Goal: Book appointment/travel/reservation

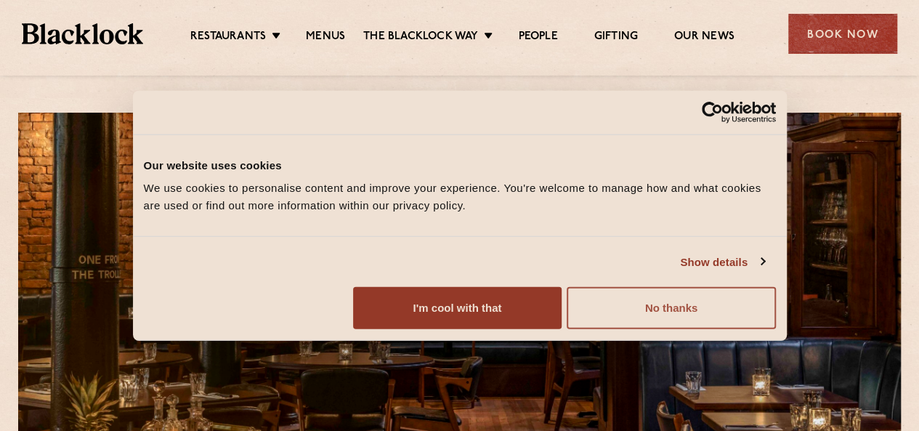
click at [775, 329] on button "No thanks" at bounding box center [671, 308] width 208 height 42
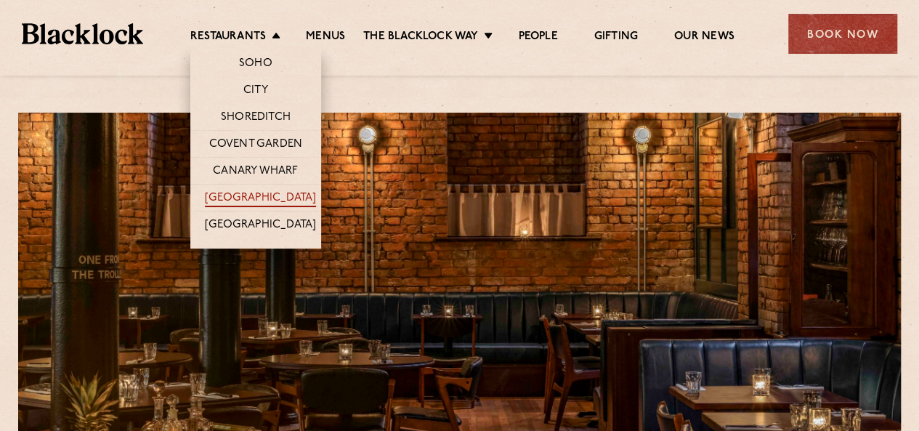
click at [271, 194] on link "[GEOGRAPHIC_DATA]" at bounding box center [260, 199] width 111 height 16
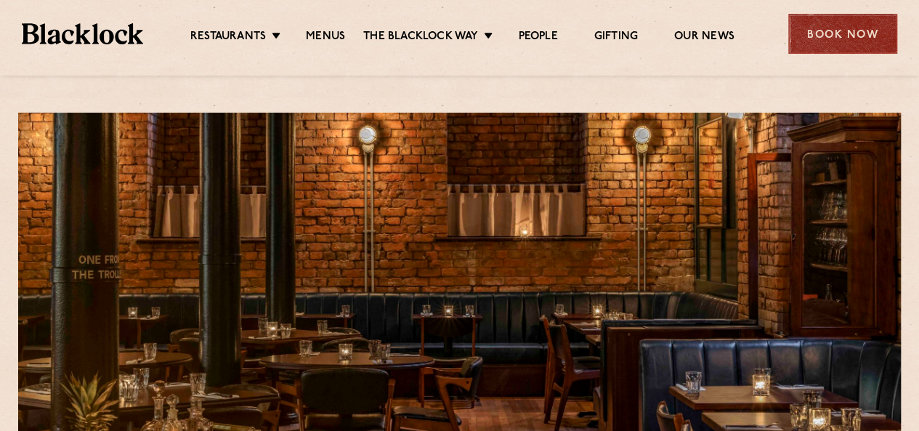
click at [840, 42] on div "Book Now" at bounding box center [842, 34] width 109 height 40
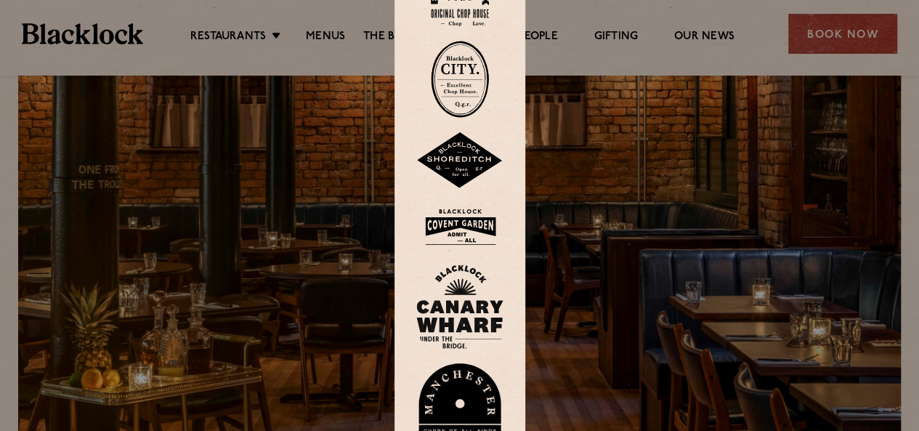
scroll to position [73, 0]
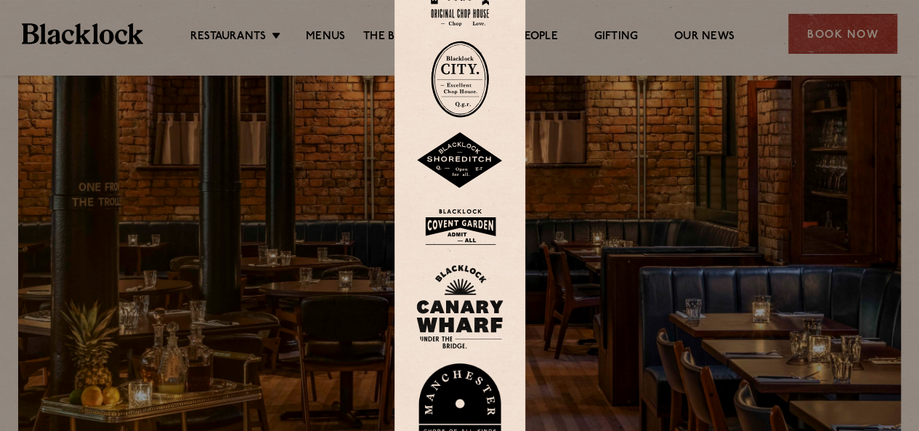
click at [486, 393] on img at bounding box center [459, 413] width 87 height 100
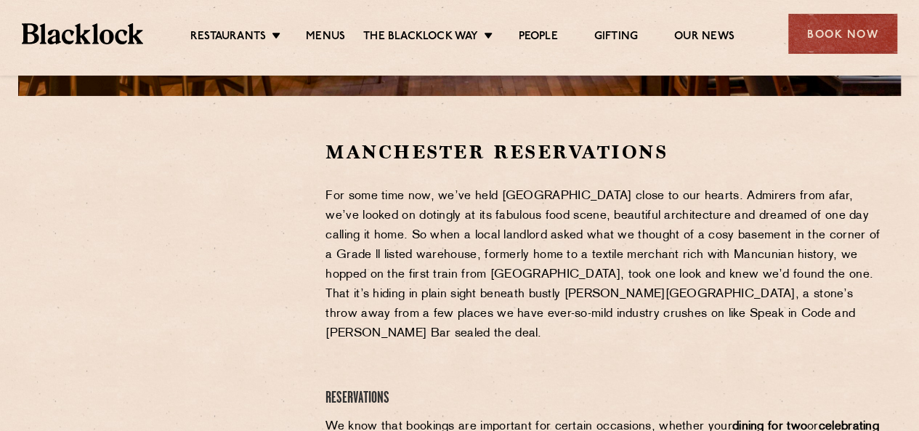
scroll to position [436, 0]
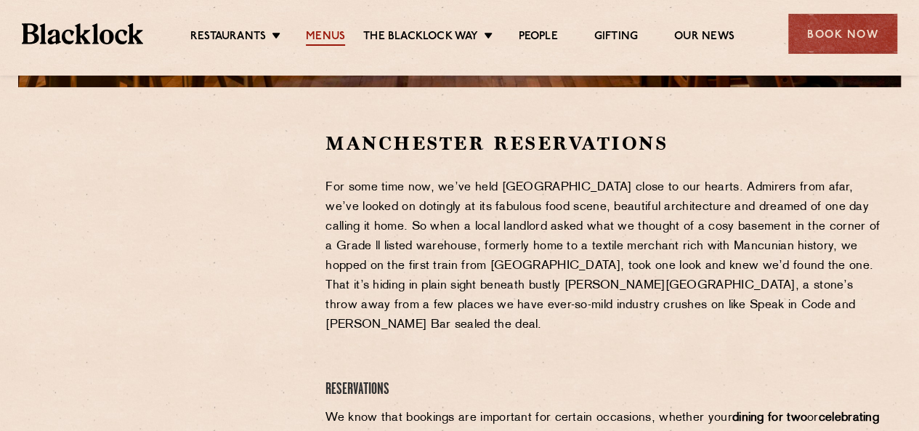
click at [315, 37] on link "Menus" at bounding box center [325, 38] width 39 height 16
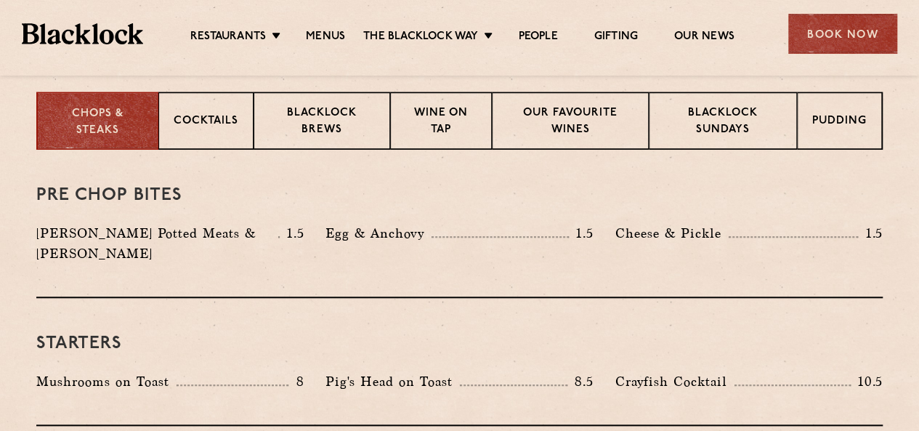
scroll to position [363, 0]
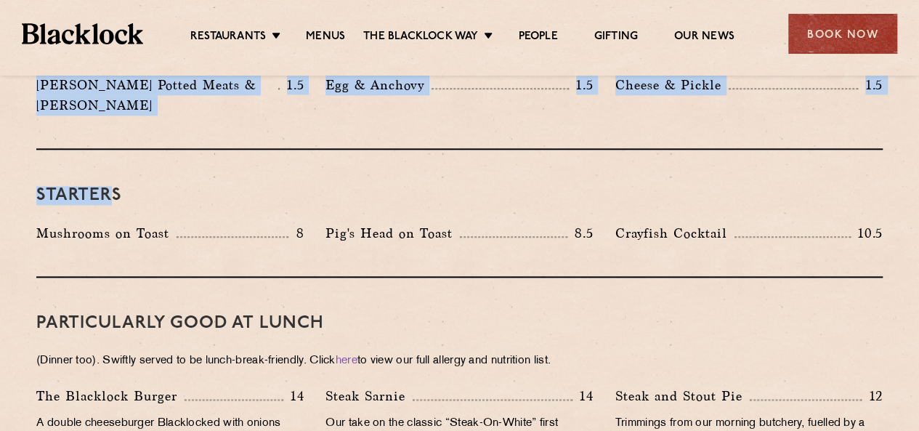
drag, startPoint x: 69, startPoint y: 250, endPoint x: 105, endPoint y: 161, distance: 96.4
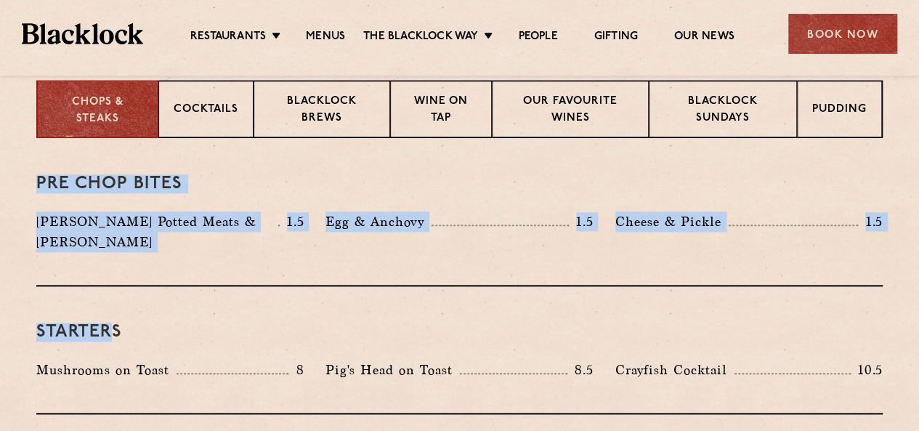
scroll to position [293, 0]
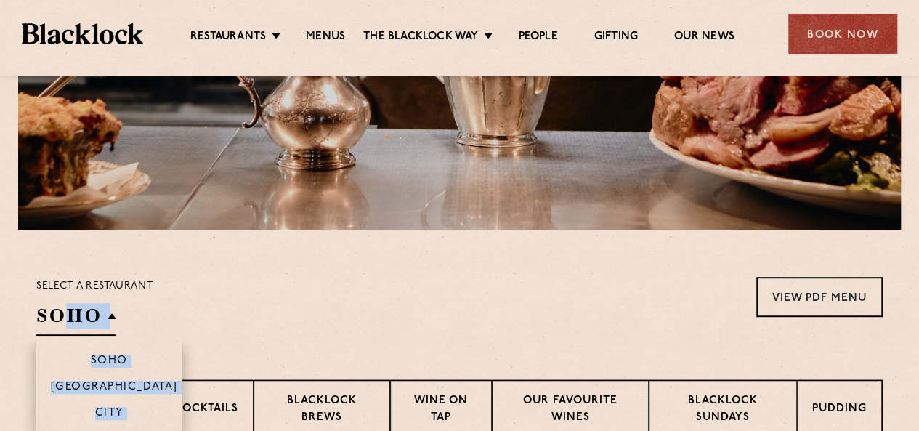
click at [111, 317] on h2 "SOHO" at bounding box center [76, 319] width 80 height 33
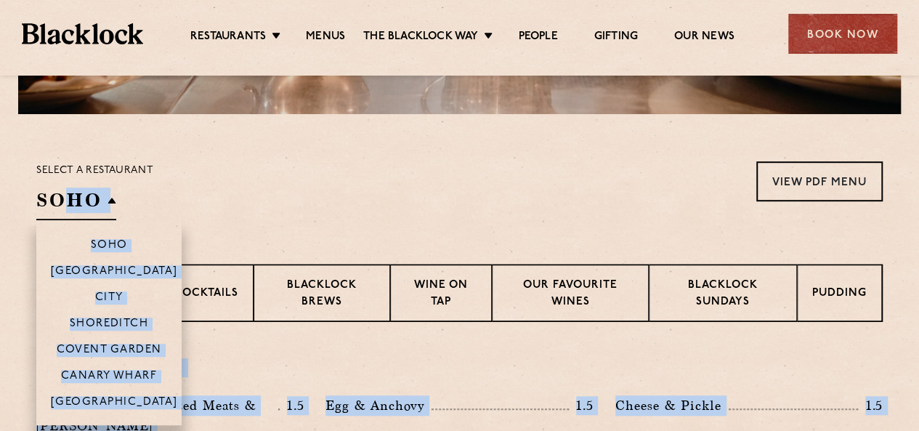
scroll to position [439, 0]
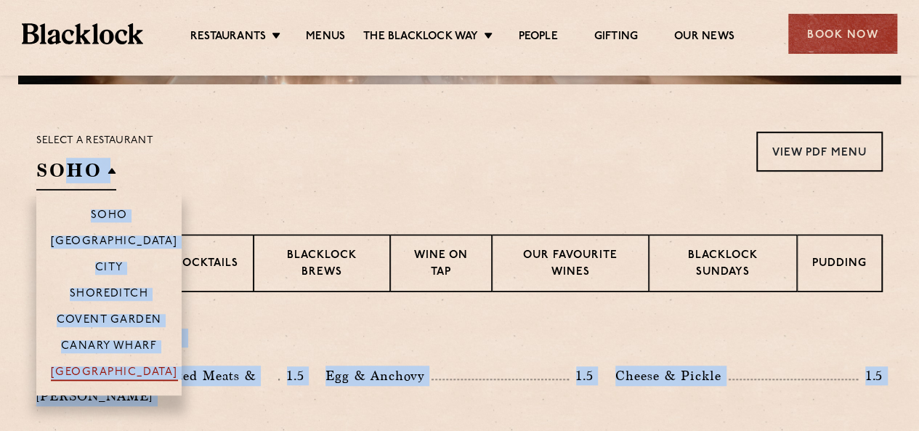
click at [122, 366] on p "[GEOGRAPHIC_DATA]" at bounding box center [114, 373] width 127 height 15
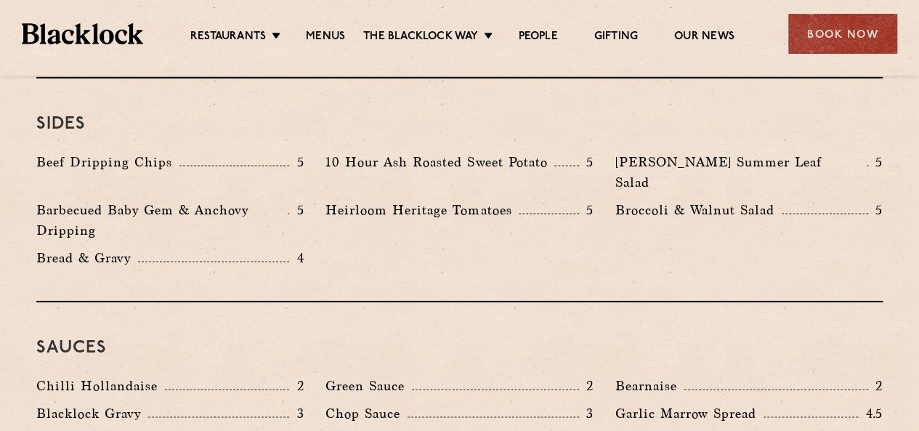
scroll to position [2037, 0]
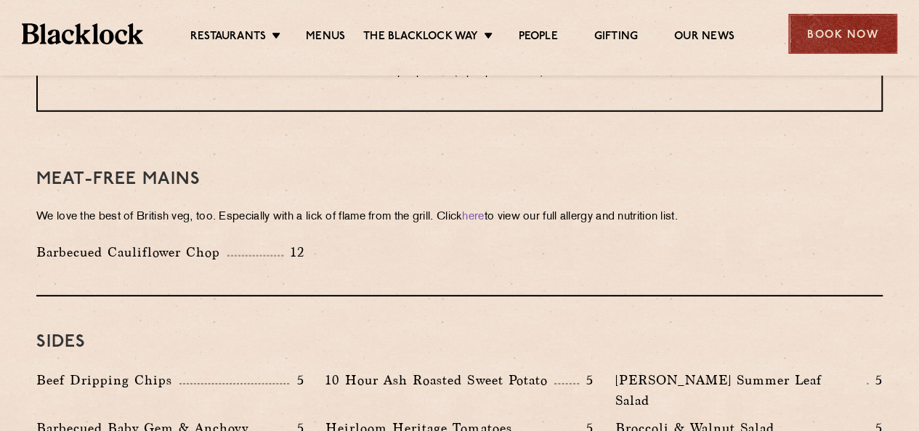
click at [860, 33] on div "Book Now" at bounding box center [842, 34] width 109 height 40
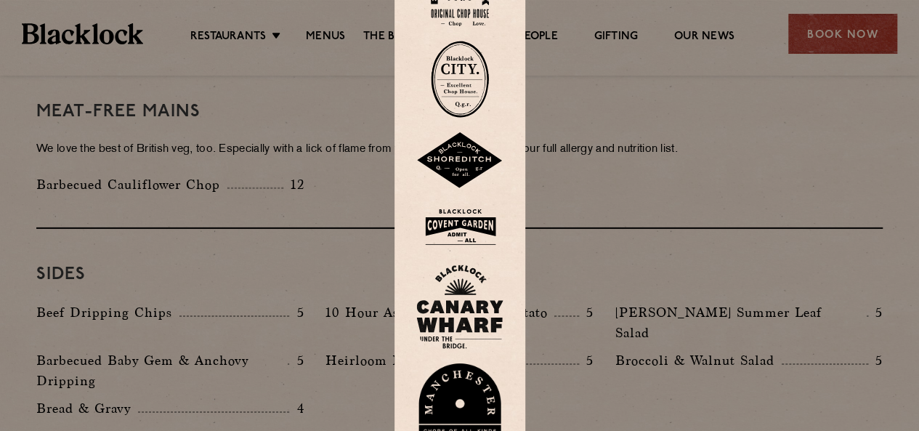
scroll to position [2400, 0]
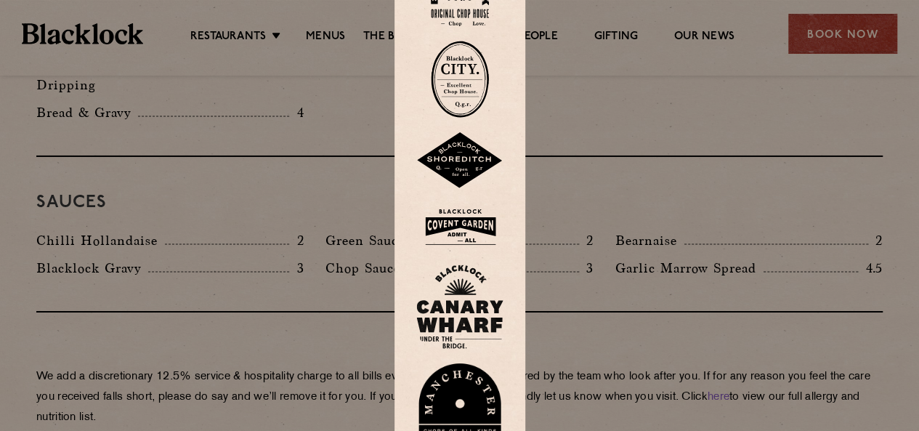
click at [470, 396] on img at bounding box center [459, 413] width 87 height 100
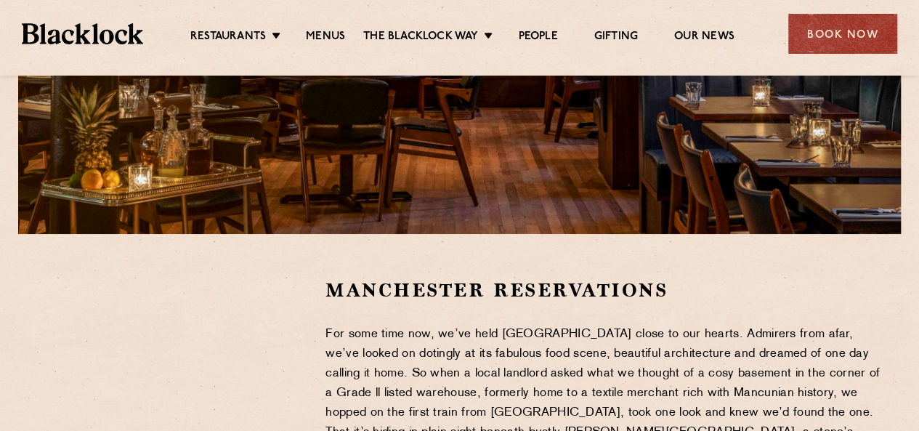
scroll to position [436, 0]
